Goal: Task Accomplishment & Management: Use online tool/utility

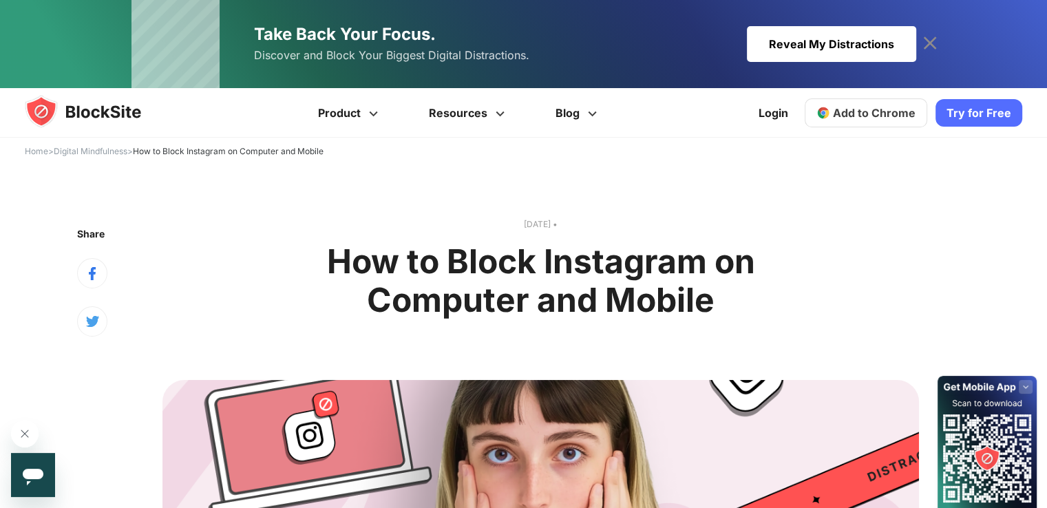
click at [901, 113] on span "Add to Chrome" at bounding box center [874, 113] width 83 height 14
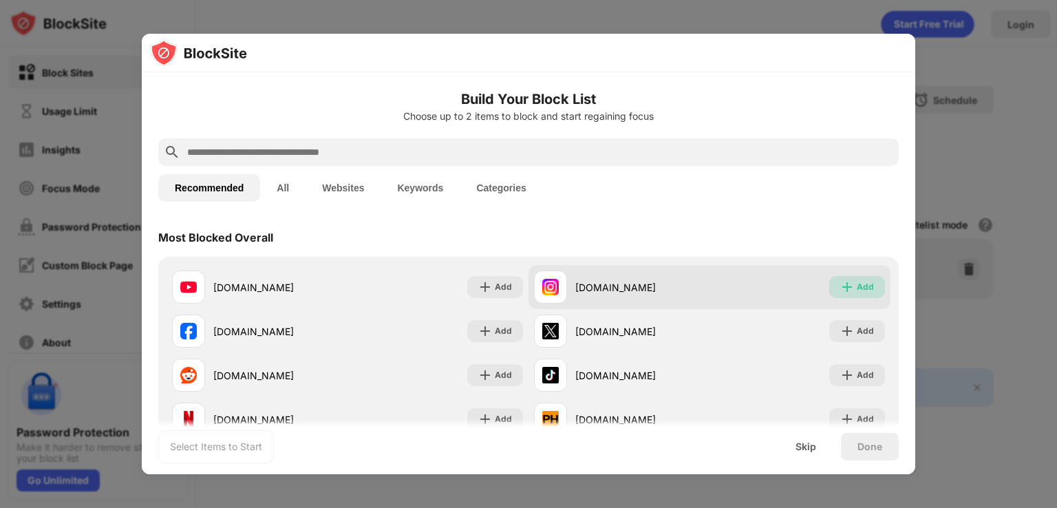
click at [857, 284] on div "Add" at bounding box center [865, 287] width 17 height 14
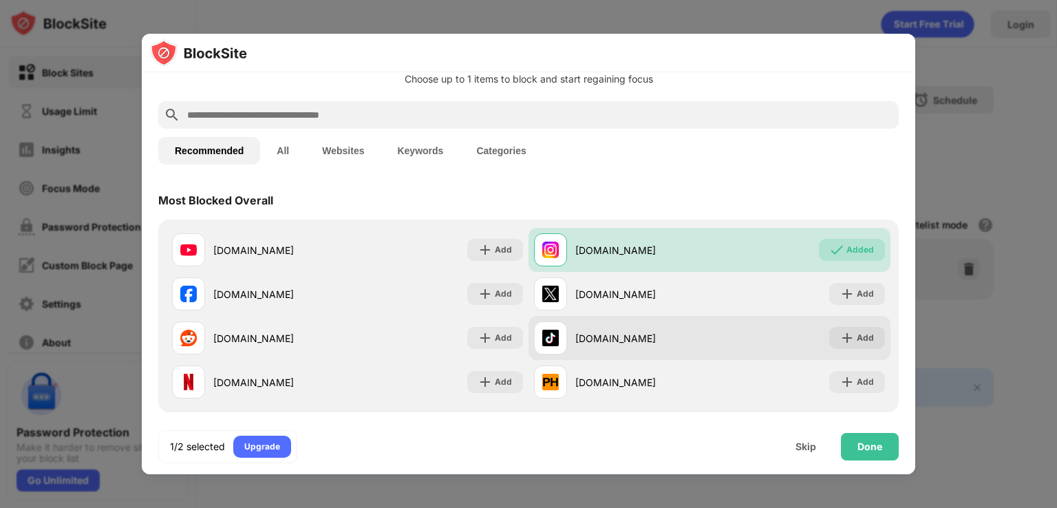
scroll to position [69, 0]
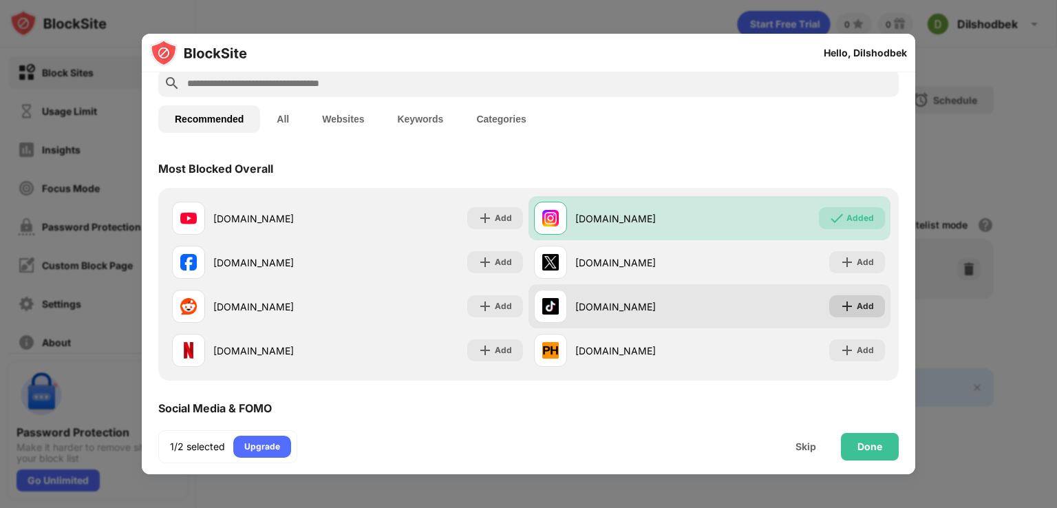
click at [840, 301] on img at bounding box center [847, 306] width 14 height 14
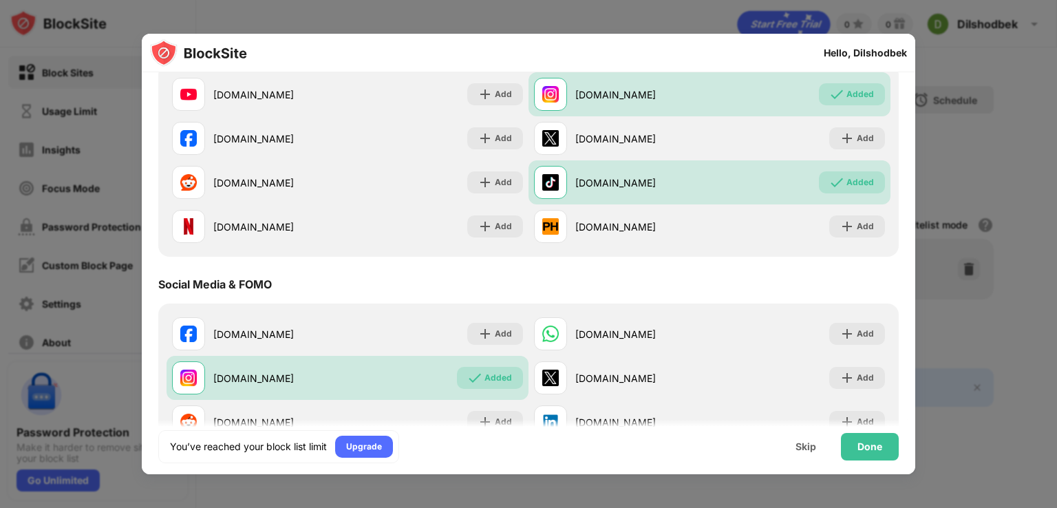
scroll to position [138, 0]
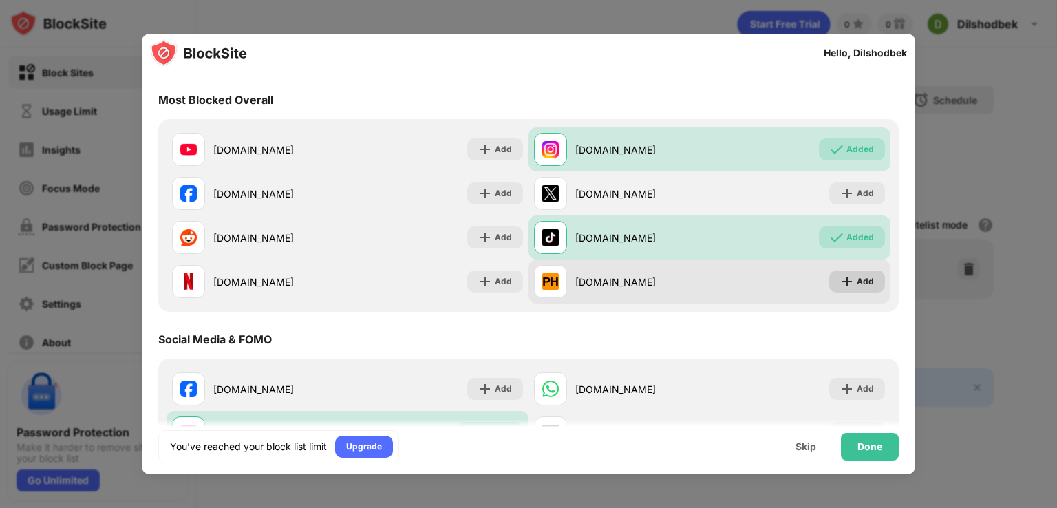
click at [846, 284] on div "Add" at bounding box center [857, 281] width 56 height 22
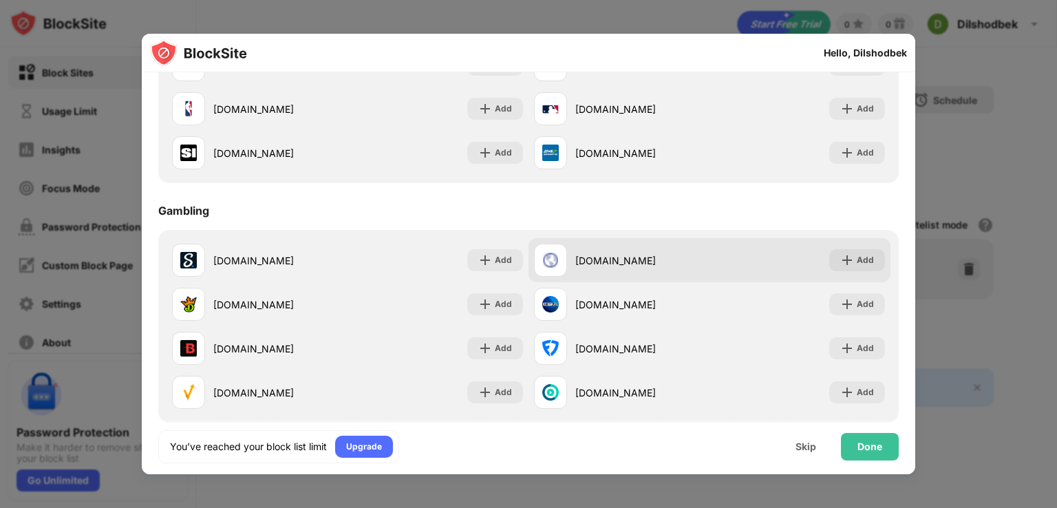
scroll to position [1481, 0]
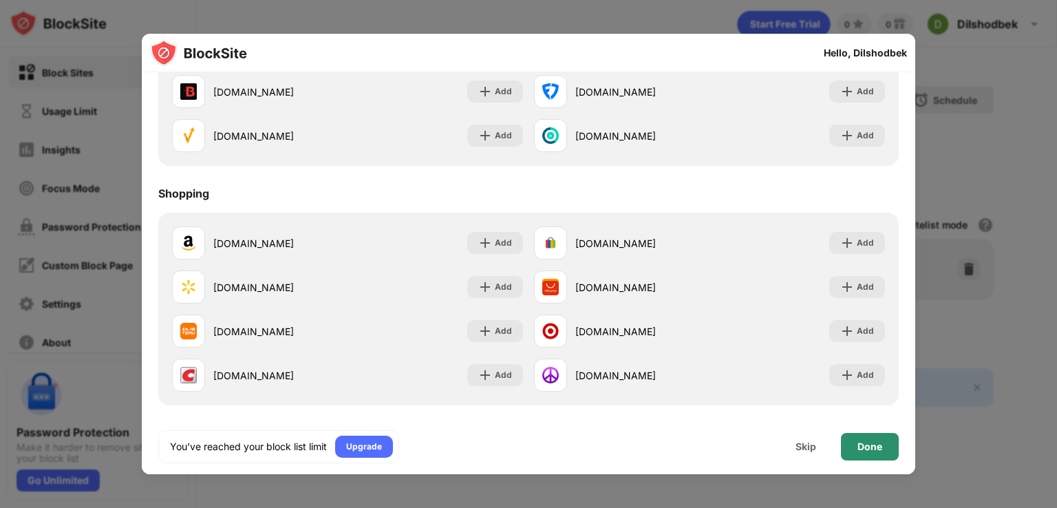
click at [864, 445] on div "Done" at bounding box center [869, 446] width 25 height 11
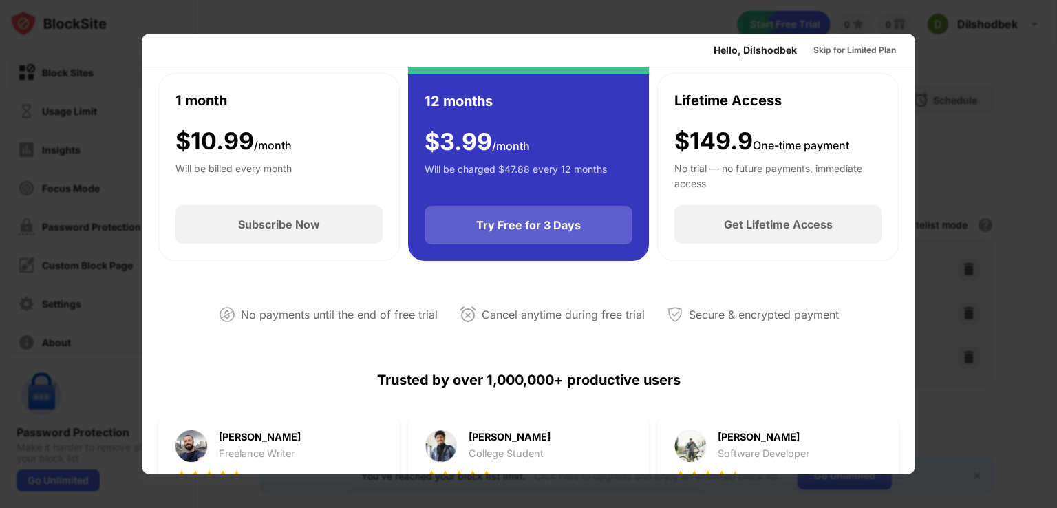
scroll to position [0, 0]
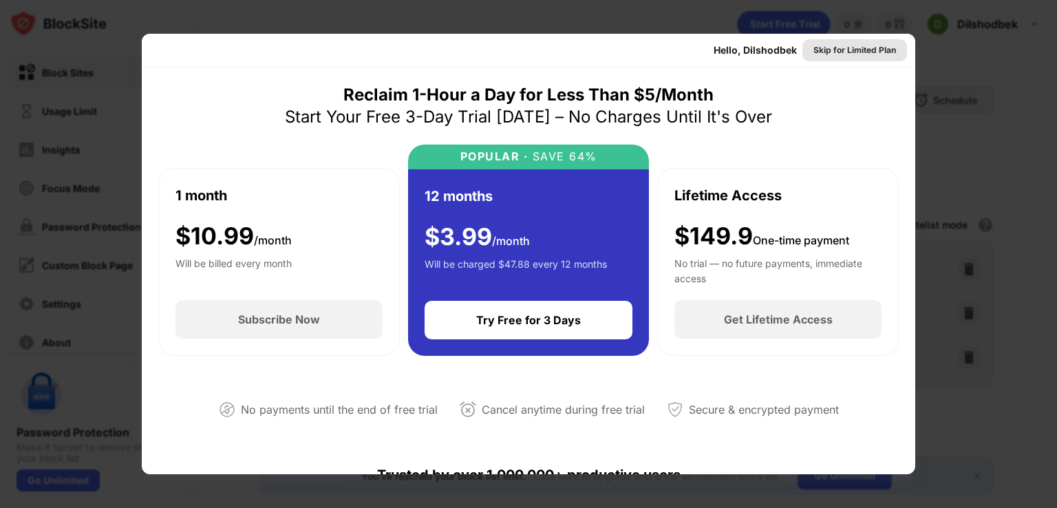
click at [842, 46] on div "Skip for Limited Plan" at bounding box center [854, 50] width 83 height 14
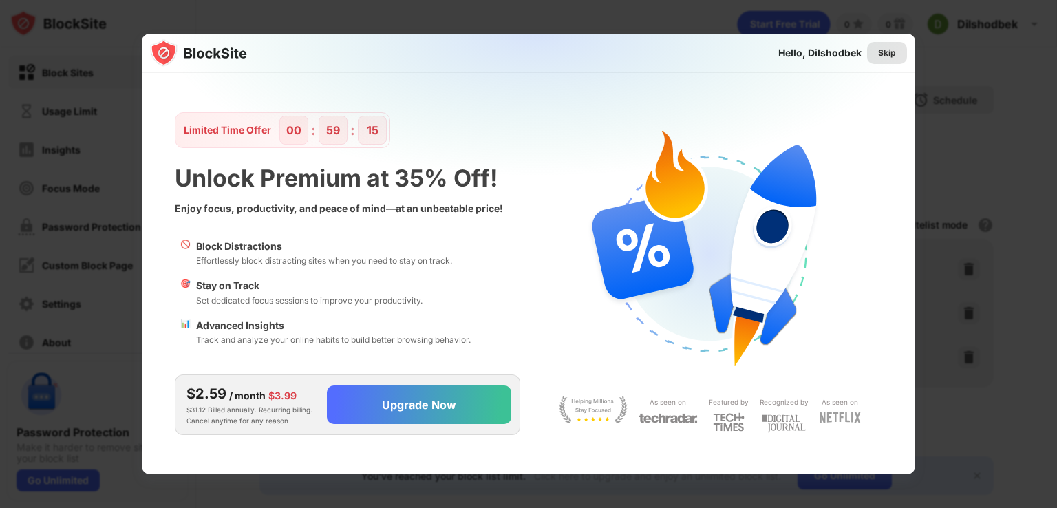
click at [892, 51] on div "Skip" at bounding box center [887, 53] width 18 height 14
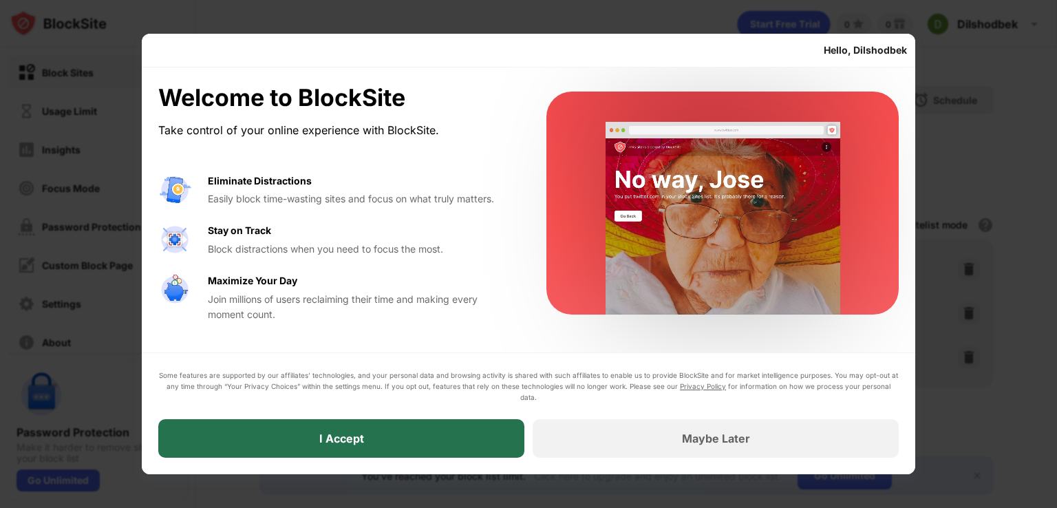
click at [427, 434] on div "I Accept" at bounding box center [341, 438] width 366 height 39
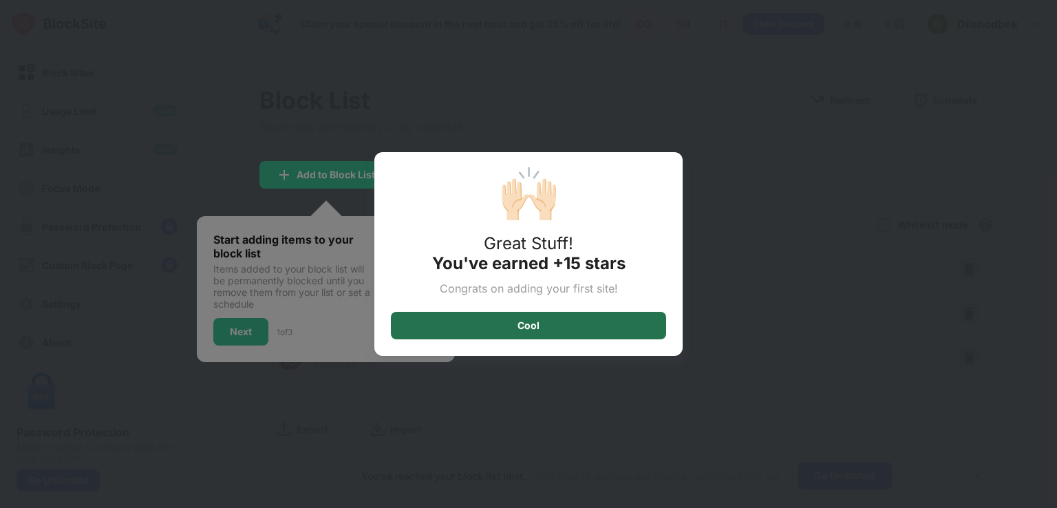
click at [542, 323] on div "Cool" at bounding box center [528, 326] width 275 height 28
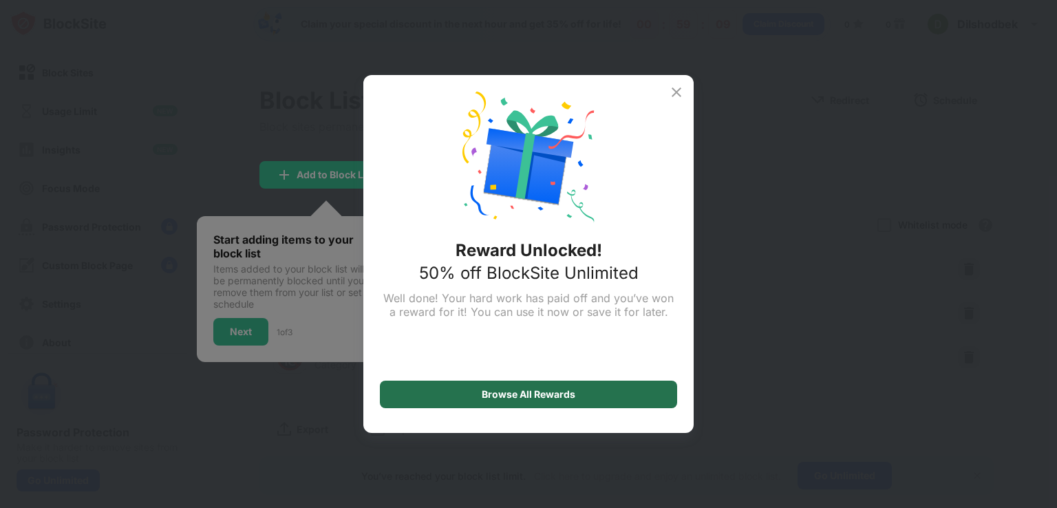
click at [478, 394] on div "Browse All Rewards" at bounding box center [528, 395] width 297 height 28
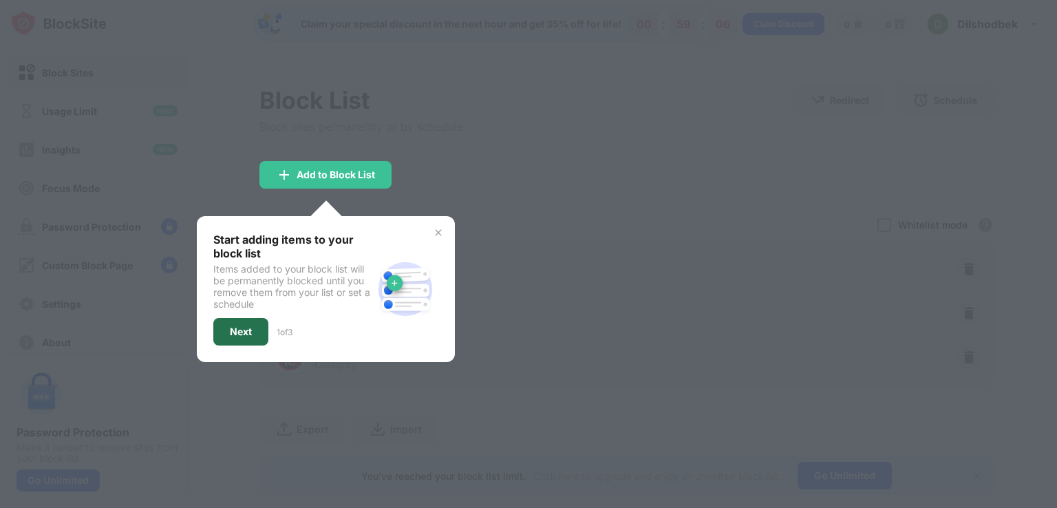
click at [239, 328] on div "Next" at bounding box center [241, 331] width 22 height 11
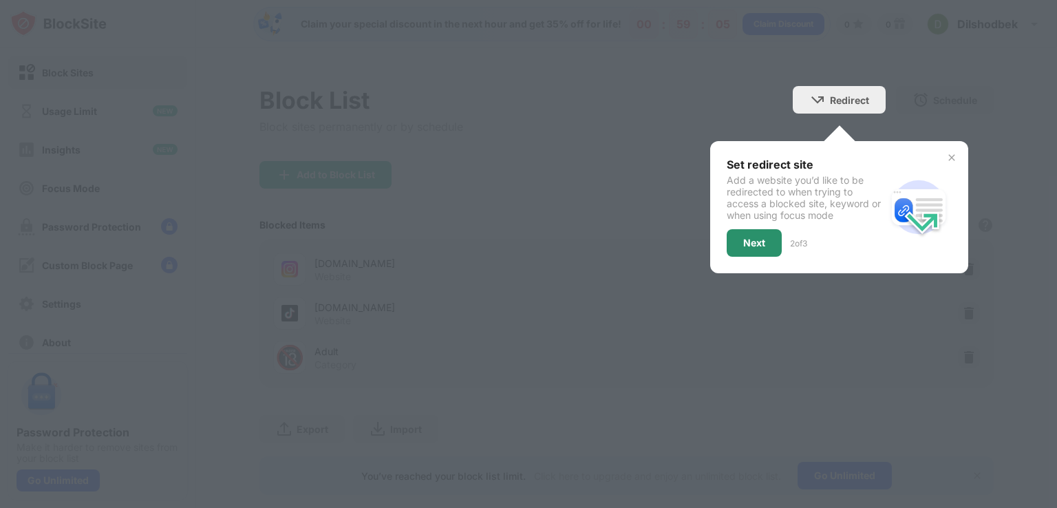
click at [743, 237] on div "Next" at bounding box center [754, 242] width 22 height 11
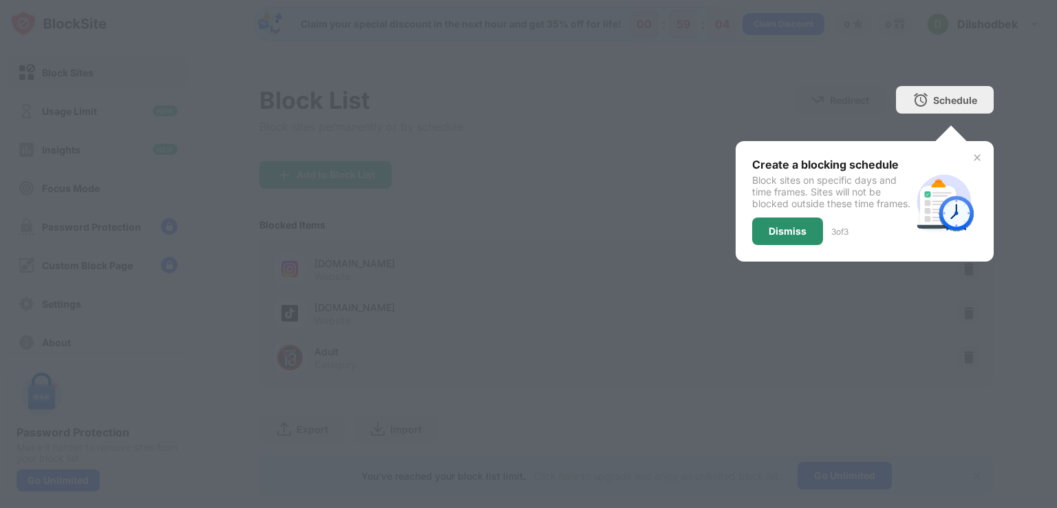
click at [760, 235] on div "Dismiss" at bounding box center [787, 231] width 71 height 28
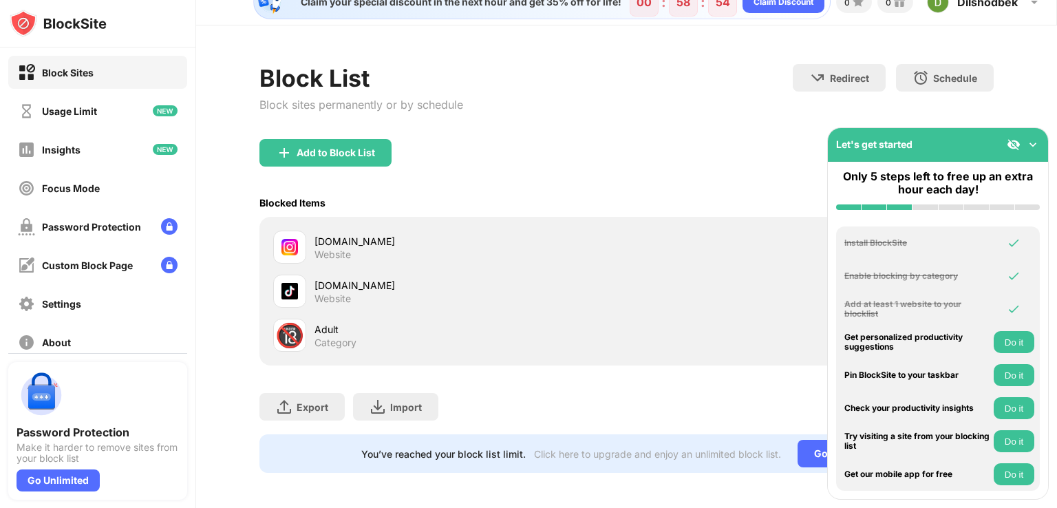
scroll to position [35, 0]
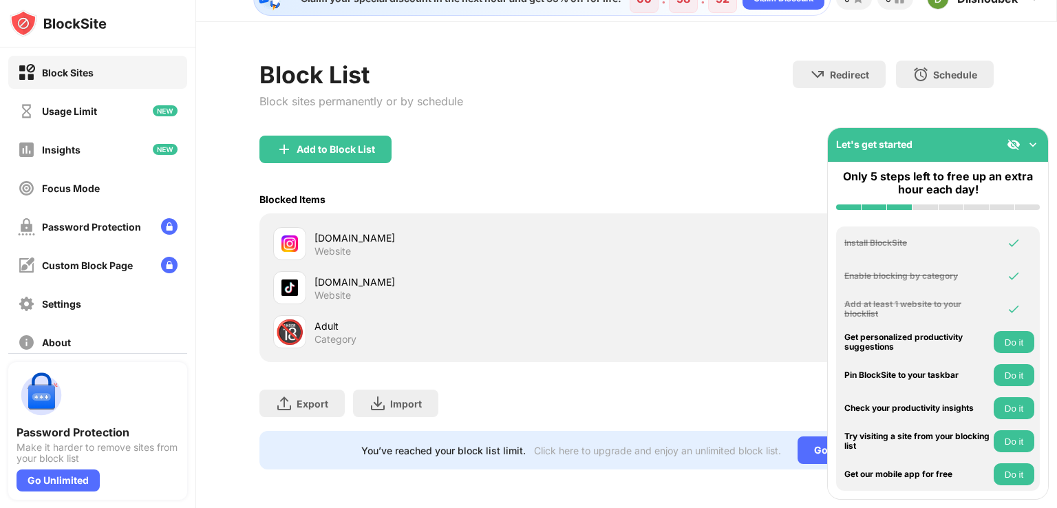
click at [771, 378] on div "Export Export Files (for websites items only) Import Import Files (for websites…" at bounding box center [626, 396] width 734 height 69
click at [447, 329] on div "Adult Category" at bounding box center [470, 332] width 312 height 27
click at [1032, 145] on img at bounding box center [1033, 145] width 14 height 14
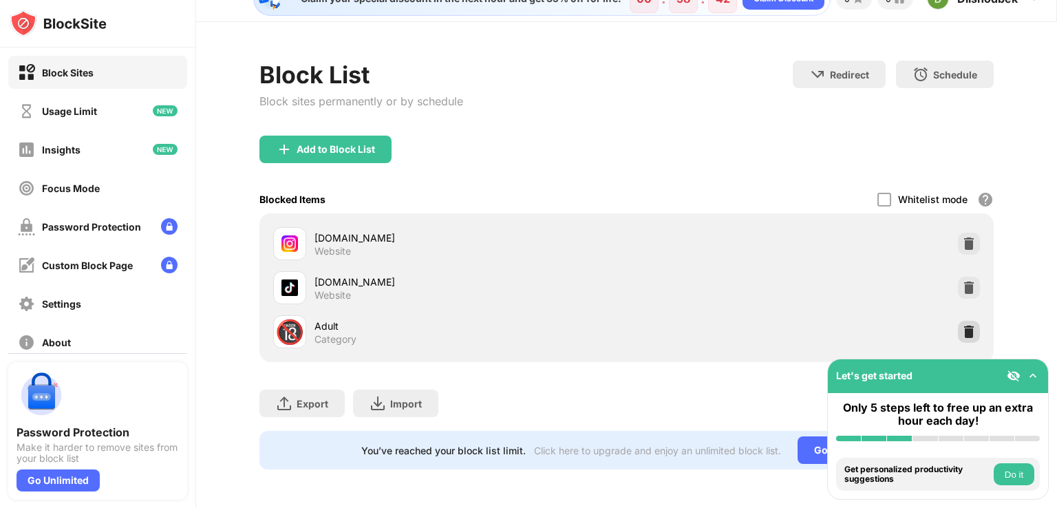
click at [962, 325] on img at bounding box center [969, 332] width 14 height 14
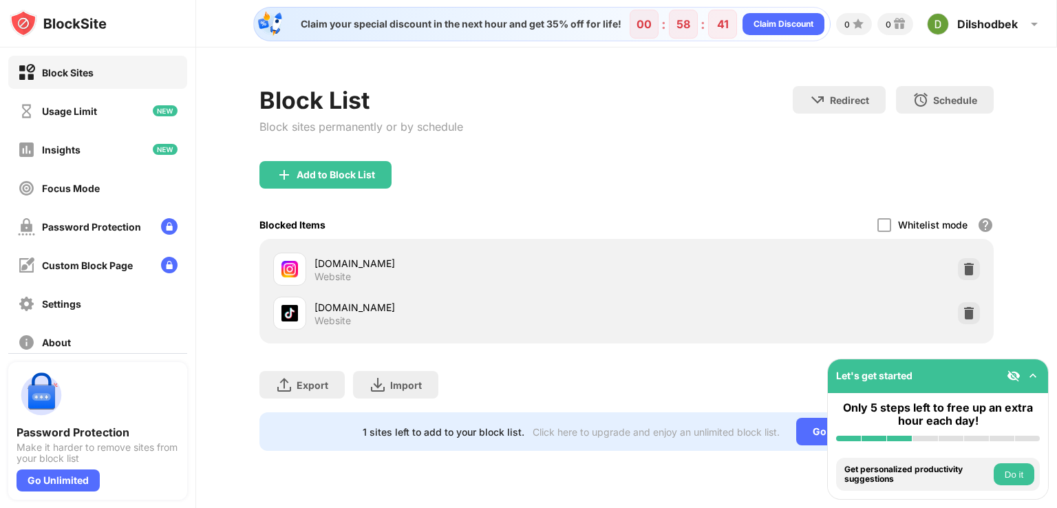
scroll to position [0, 0]
